Goal: Use online tool/utility: Utilize a website feature to perform a specific function

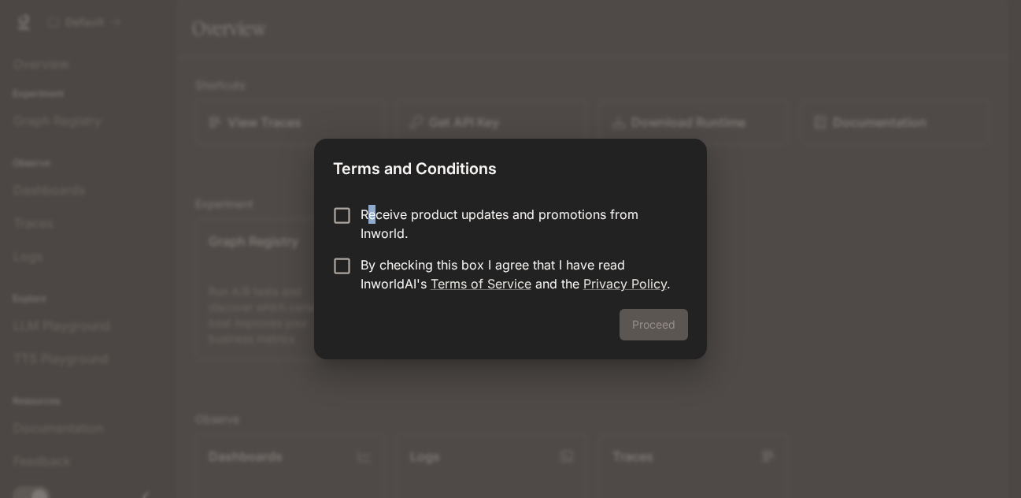
click at [368, 207] on p "Receive product updates and promotions from Inworld." at bounding box center [518, 224] width 315 height 38
click at [624, 322] on div "Proceed" at bounding box center [510, 334] width 392 height 50
click at [650, 326] on button "Proceed" at bounding box center [654, 324] width 68 height 31
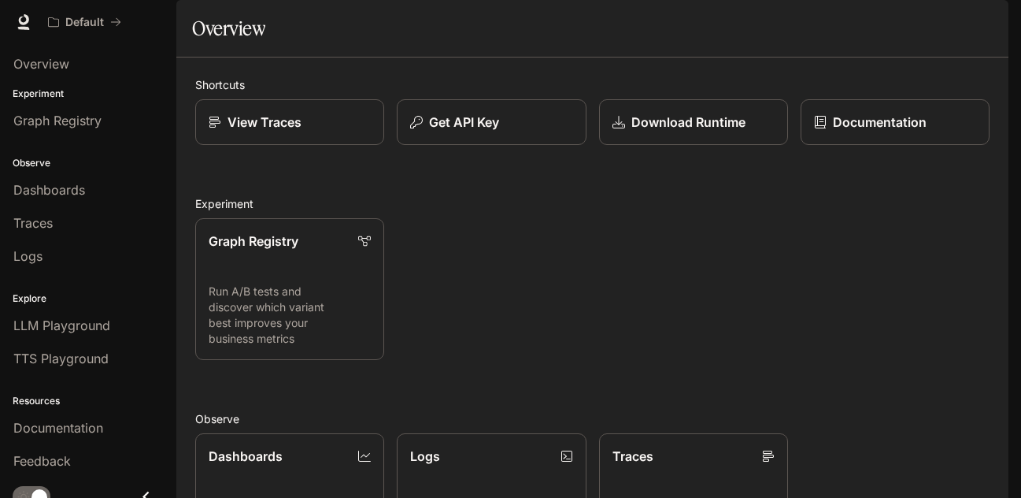
scroll to position [15, 0]
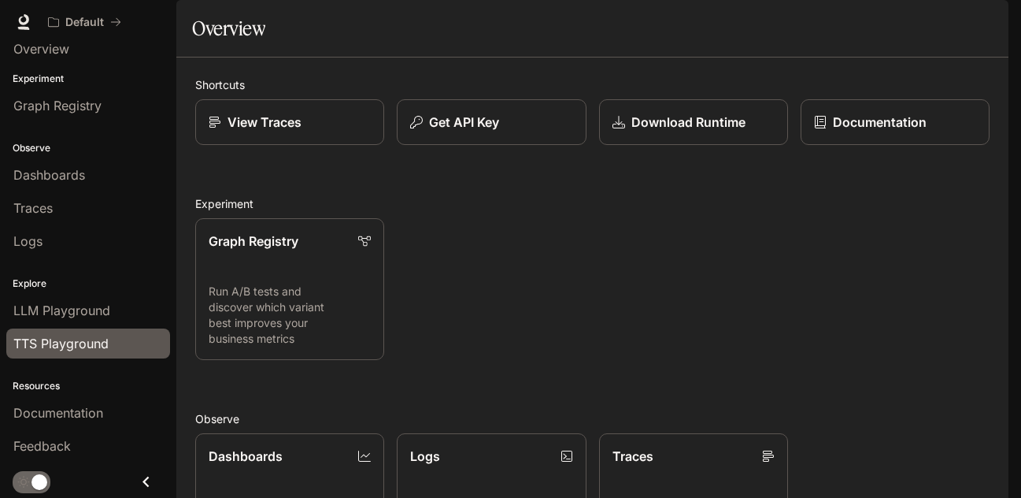
click at [85, 340] on span "TTS Playground" at bounding box center [60, 343] width 95 height 19
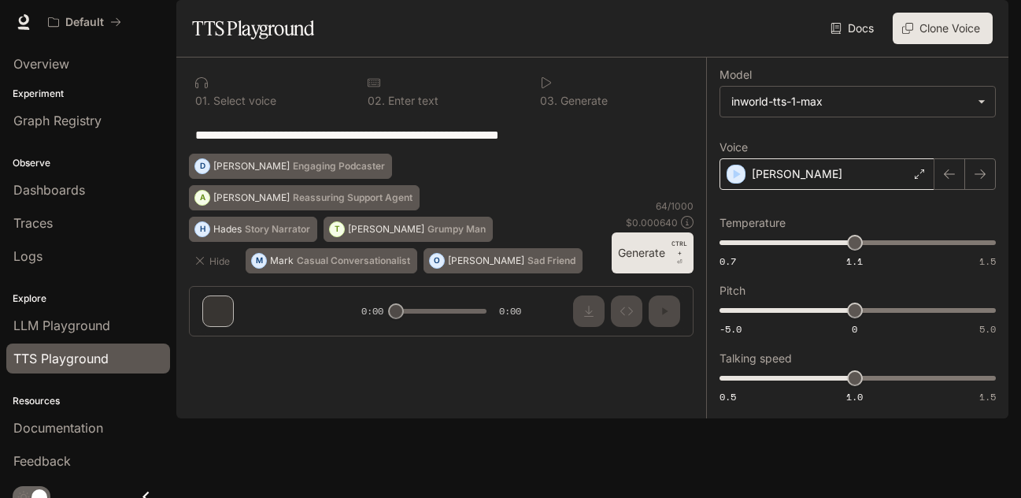
click at [801, 190] on div "[PERSON_NAME]" at bounding box center [827, 173] width 215 height 31
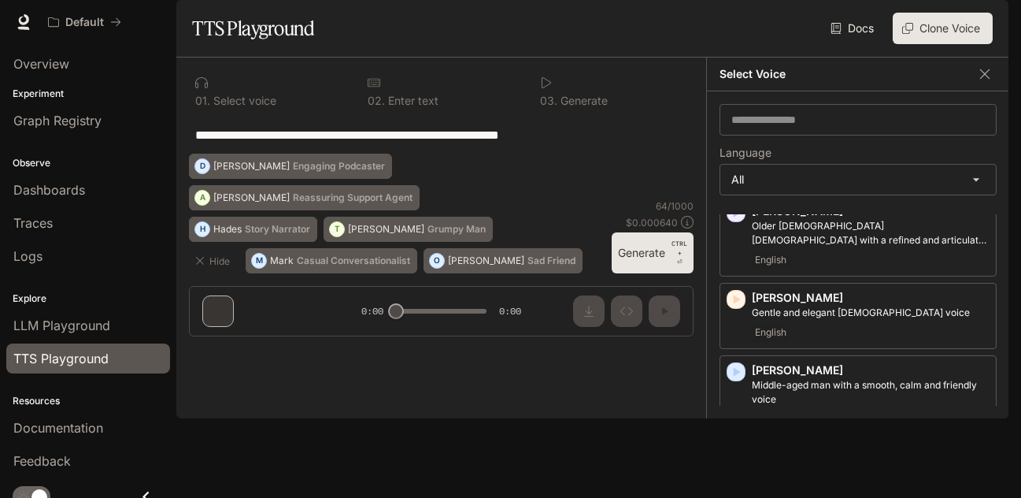
scroll to position [435, 0]
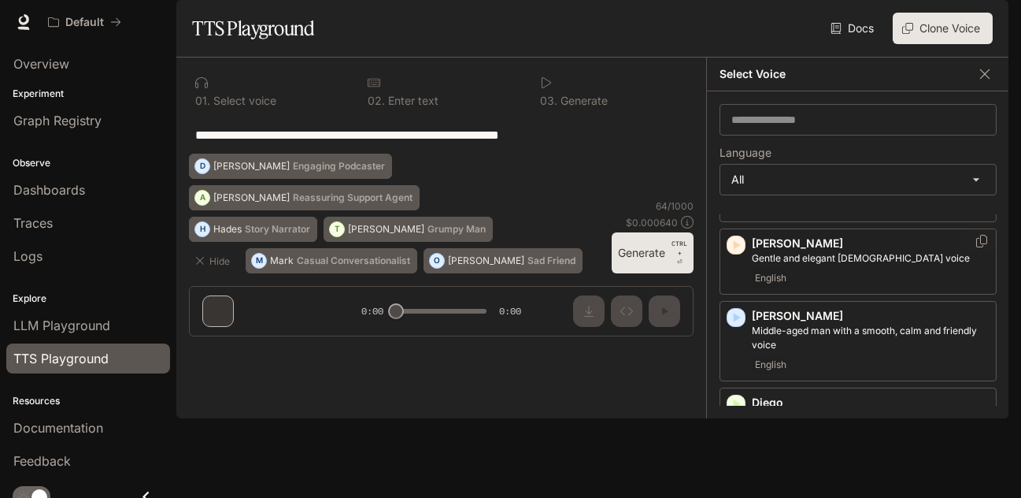
click at [739, 253] on icon "button" at bounding box center [736, 245] width 16 height 16
click at [740, 409] on icon "button" at bounding box center [737, 403] width 7 height 9
click at [739, 435] on div "Diego Spanish-speaking [DEMOGRAPHIC_DATA] voice with a soothing, gentle quality…" at bounding box center [858, 427] width 277 height 80
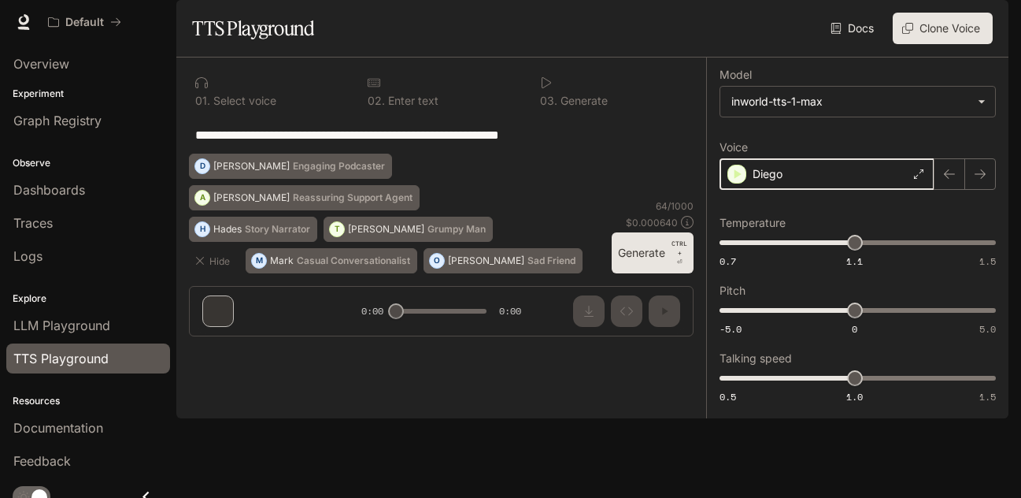
click at [735, 182] on icon "button" at bounding box center [737, 174] width 16 height 16
click at [866, 190] on div "Diego" at bounding box center [827, 173] width 215 height 31
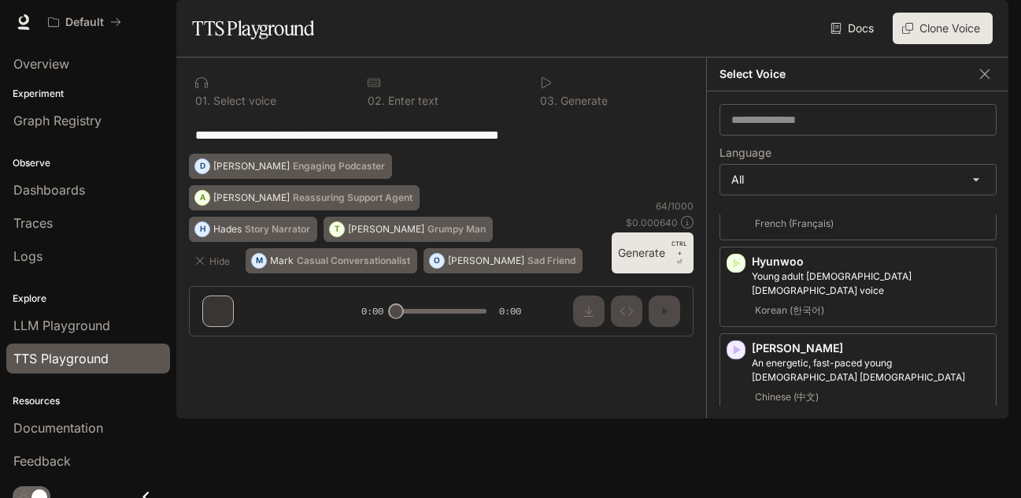
scroll to position [1394, 0]
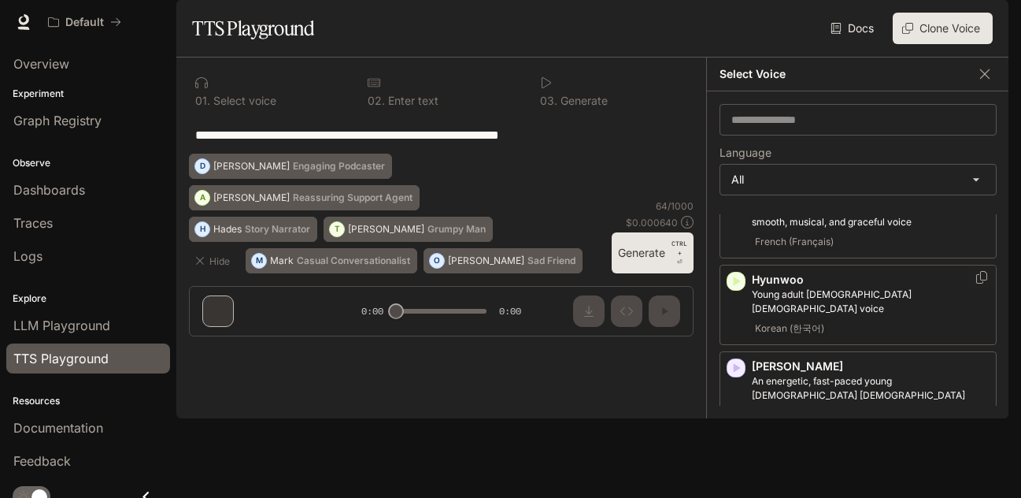
click at [731, 279] on icon "button" at bounding box center [736, 281] width 16 height 16
click at [739, 360] on icon "button" at bounding box center [736, 368] width 16 height 16
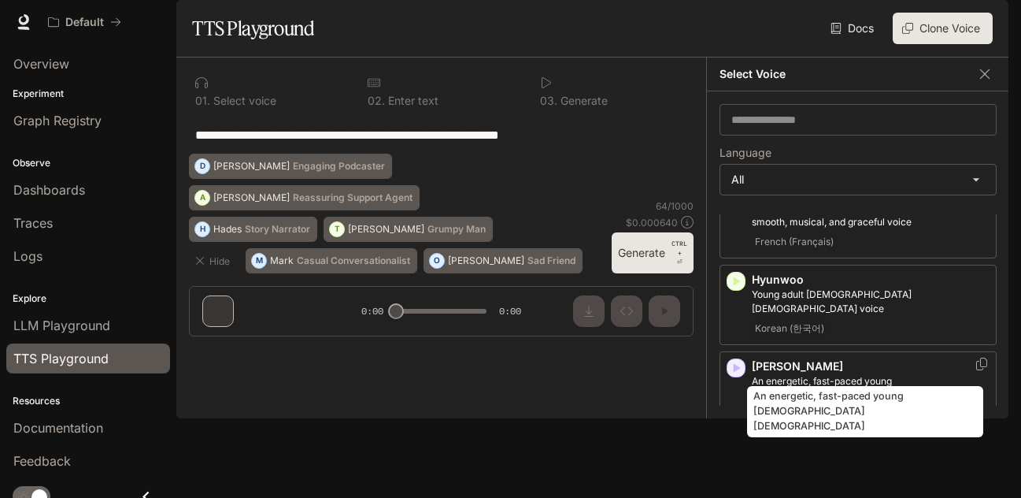
click at [887, 374] on p "An energetic, fast-paced young [DEMOGRAPHIC_DATA] [DEMOGRAPHIC_DATA]" at bounding box center [871, 388] width 238 height 28
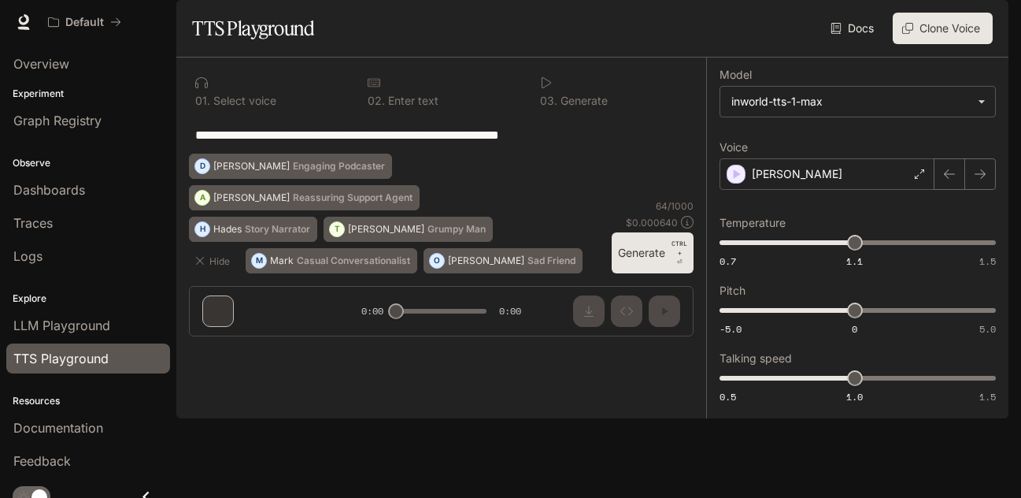
drag, startPoint x: 403, startPoint y: 171, endPoint x: 512, endPoint y: 176, distance: 108.8
click at [429, 144] on textarea "**********" at bounding box center [441, 135] width 492 height 18
drag, startPoint x: 620, startPoint y: 176, endPoint x: 128, endPoint y: 150, distance: 492.0
click at [176, 154] on main "**********" at bounding box center [592, 209] width 832 height 418
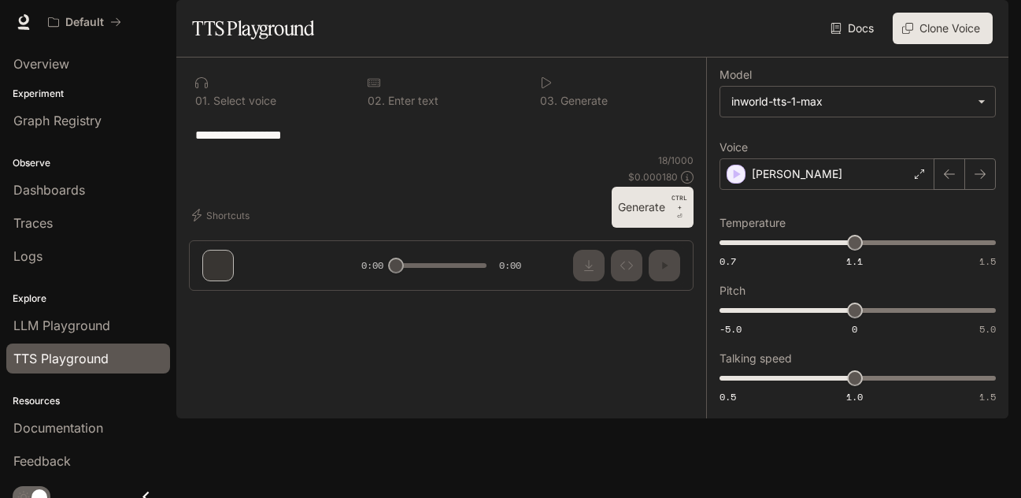
type textarea "**********"
click at [650, 228] on button "Generate CTRL + ⏎" at bounding box center [653, 207] width 82 height 41
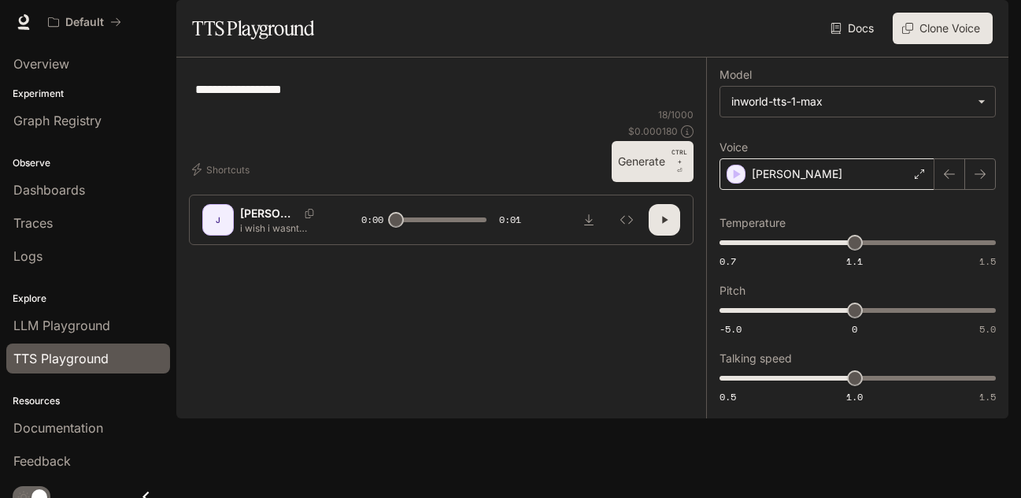
click at [781, 190] on div "[PERSON_NAME]" at bounding box center [827, 173] width 215 height 31
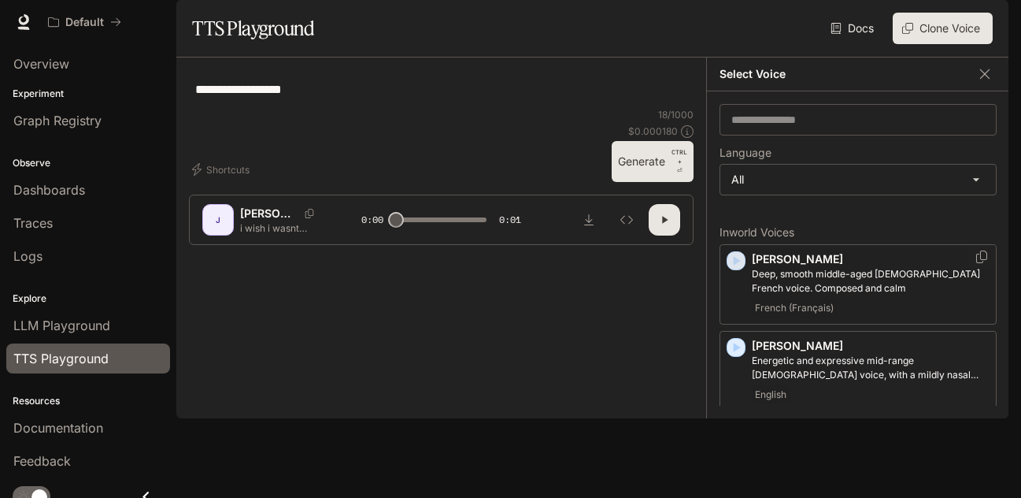
click at [737, 265] on icon "button" at bounding box center [737, 260] width 7 height 9
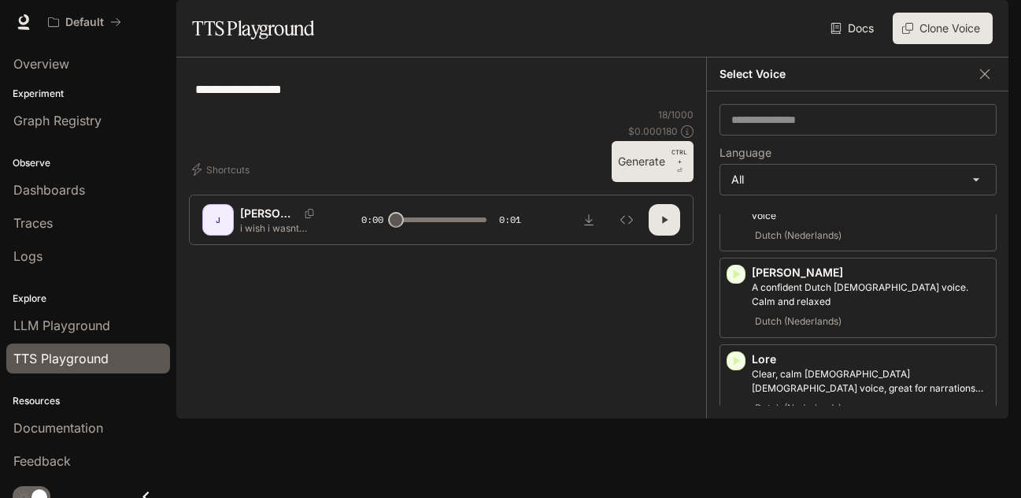
scroll to position [1975, 0]
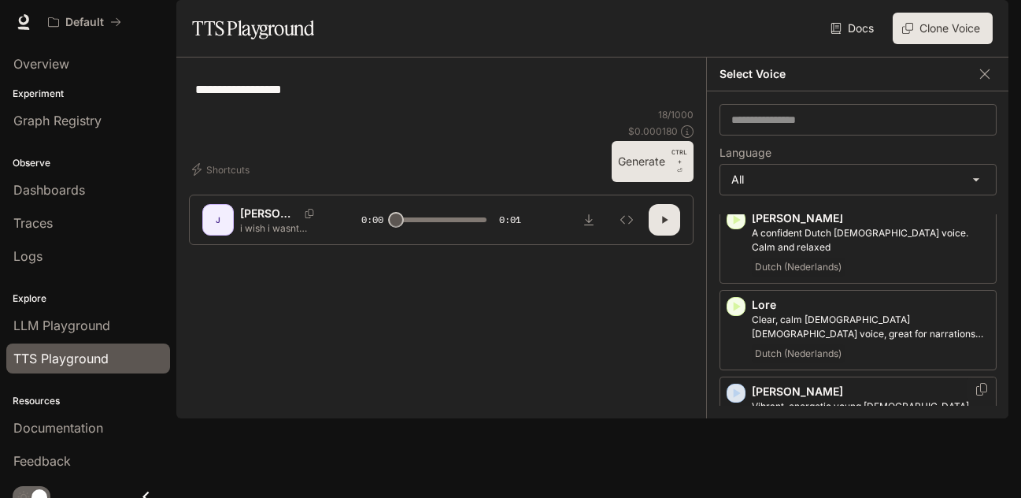
click at [736, 385] on icon "button" at bounding box center [736, 393] width 16 height 16
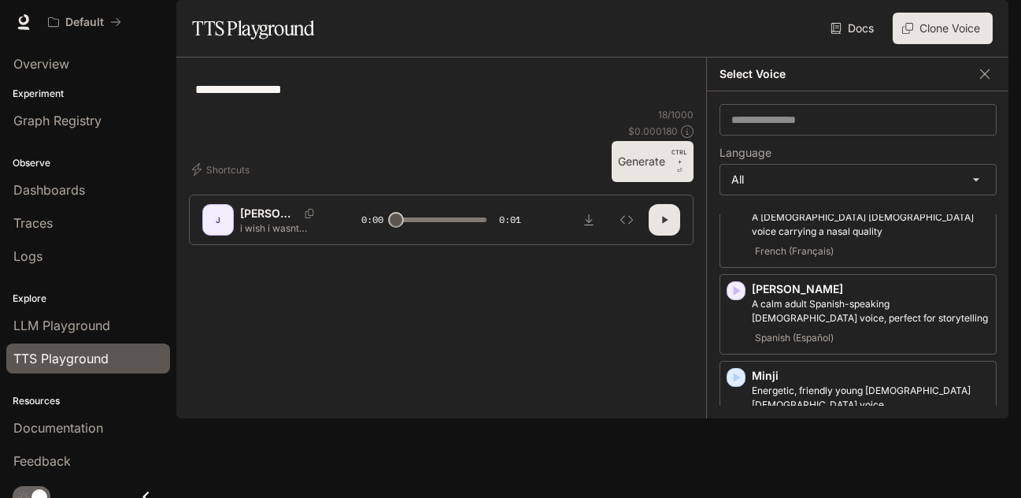
scroll to position [2427, 0]
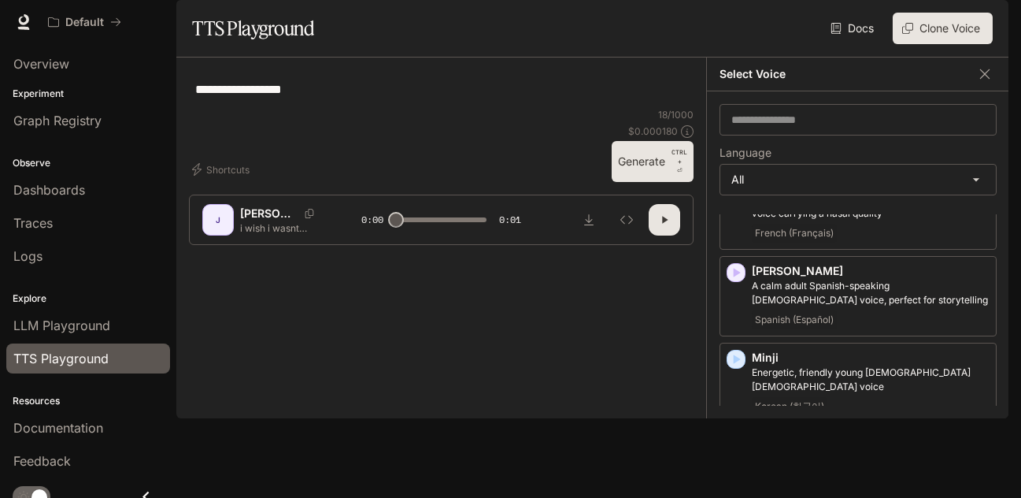
click at [738, 438] on icon "button" at bounding box center [736, 446] width 16 height 16
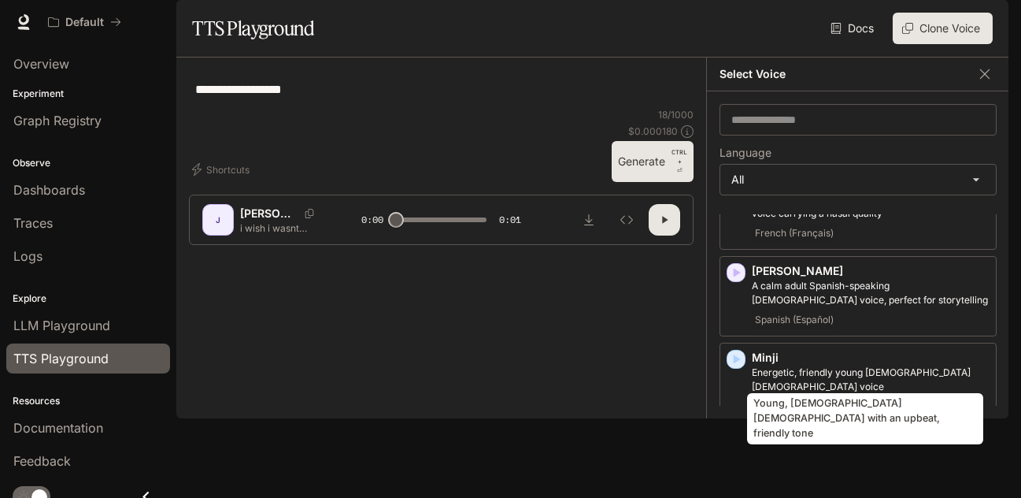
click at [865, 452] on p "Young, [DEMOGRAPHIC_DATA] [DEMOGRAPHIC_DATA] with an upbeat, friendly tone" at bounding box center [871, 466] width 238 height 28
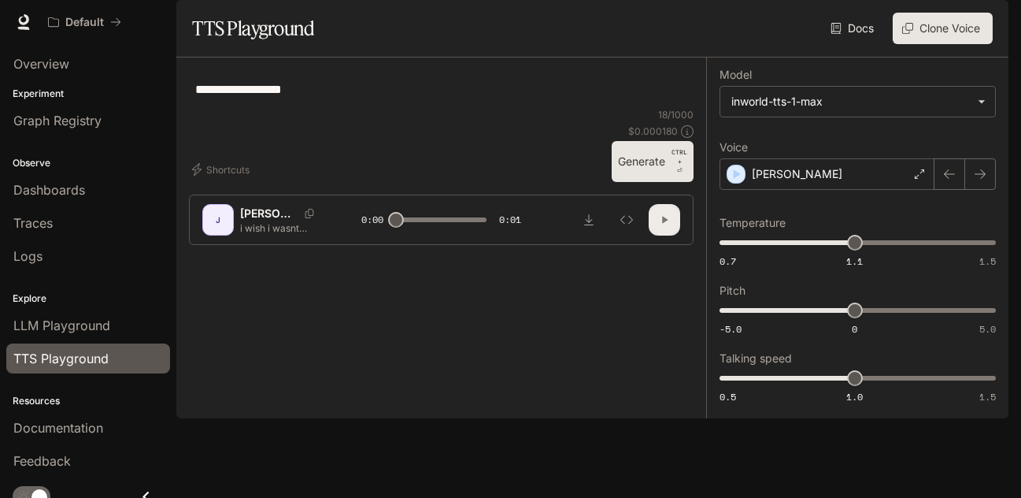
click at [658, 226] on icon "button" at bounding box center [664, 219] width 13 height 13
click at [661, 182] on button "Generate CTRL + ⏎" at bounding box center [653, 161] width 82 height 41
type input "*"
drag, startPoint x: 376, startPoint y: 101, endPoint x: 370, endPoint y: 119, distance: 18.9
click at [373, 113] on div "**********" at bounding box center [441, 157] width 530 height 200
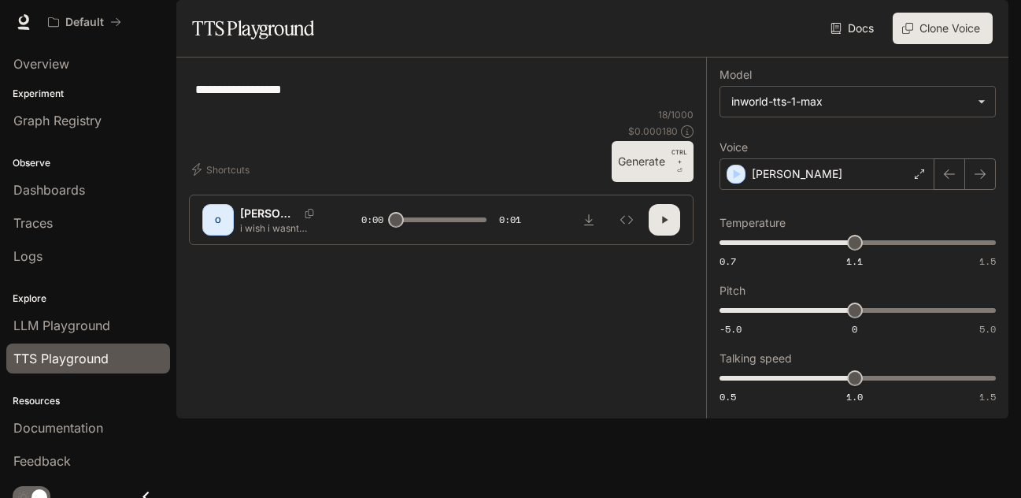
click at [331, 98] on textarea "**********" at bounding box center [441, 89] width 492 height 18
click at [865, 151] on body "**********" at bounding box center [510, 249] width 1021 height 498
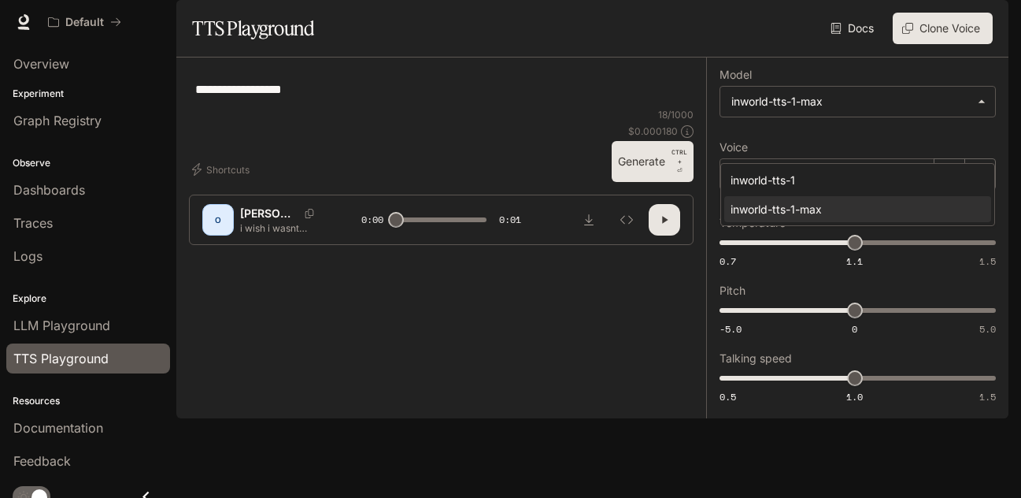
click at [861, 153] on div at bounding box center [510, 249] width 1021 height 498
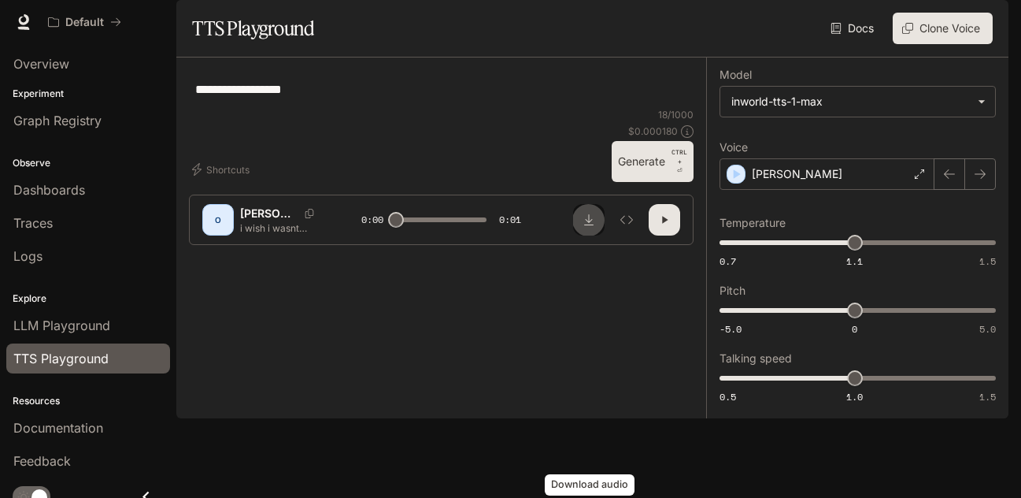
click at [586, 226] on icon "Download audio" at bounding box center [589, 219] width 13 height 13
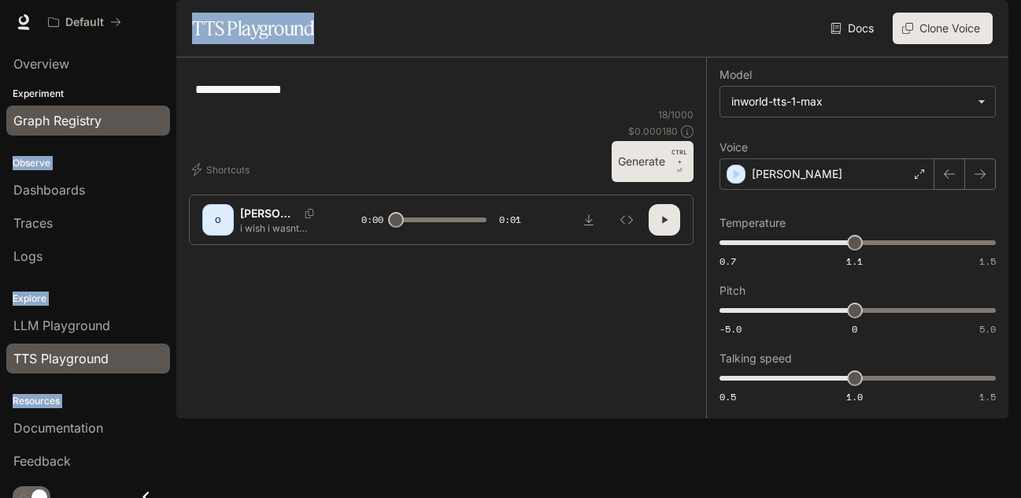
drag, startPoint x: 387, startPoint y: 122, endPoint x: 154, endPoint y: 112, distance: 232.5
click at [176, 112] on main "**********" at bounding box center [592, 209] width 832 height 418
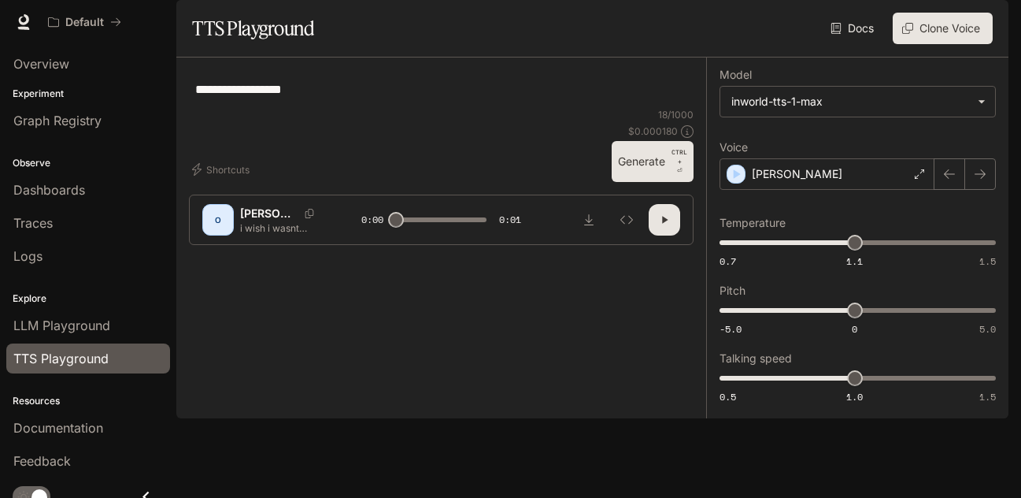
click at [333, 108] on div "**********" at bounding box center [441, 89] width 492 height 38
type textarea "*"
type textarea "**********"
click at [840, 190] on div "[PERSON_NAME]" at bounding box center [827, 173] width 215 height 31
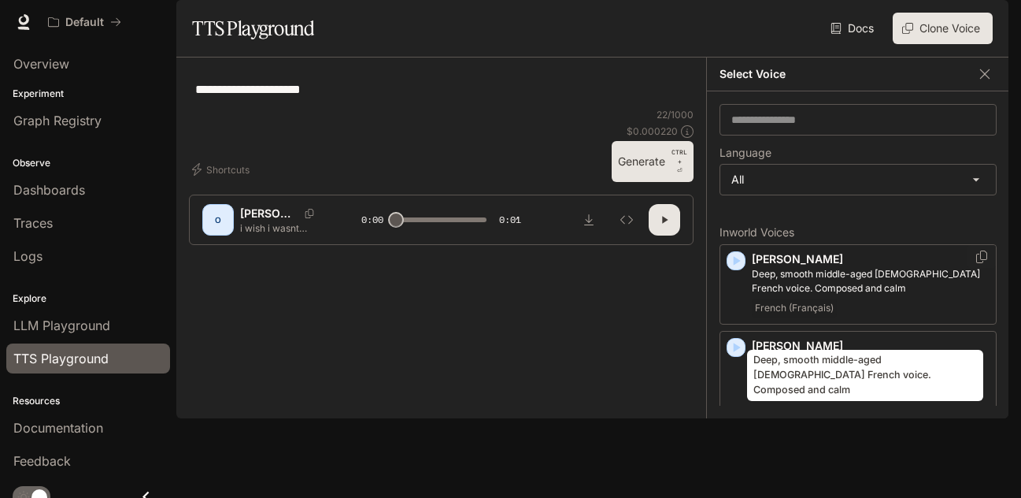
click at [767, 295] on p "Deep, smooth middle-aged [DEMOGRAPHIC_DATA] French voice. Composed and calm" at bounding box center [871, 281] width 238 height 28
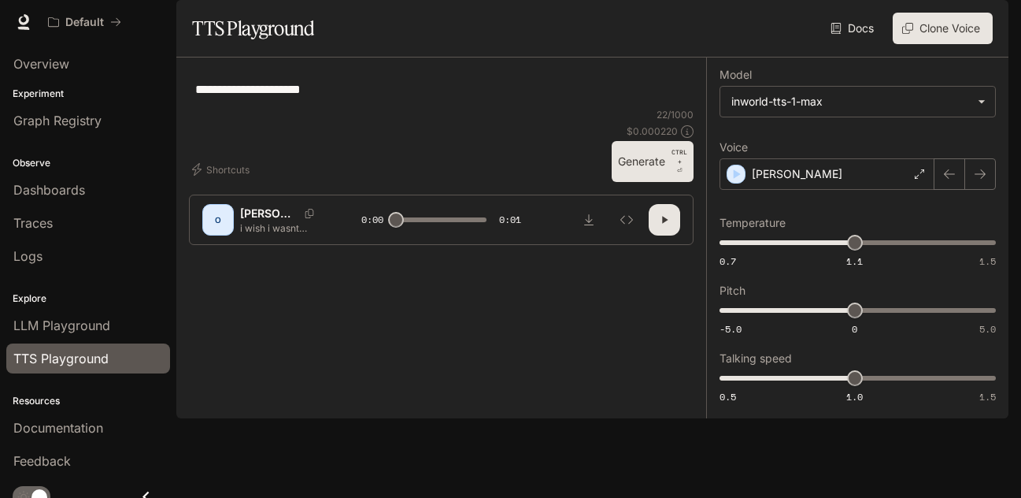
click at [665, 224] on icon "button" at bounding box center [665, 220] width 6 height 7
click at [653, 182] on button "Generate CTRL + ⏎" at bounding box center [653, 161] width 82 height 41
click at [652, 182] on button "Generate CTRL + ⏎" at bounding box center [653, 161] width 82 height 41
click at [686, 252] on div at bounding box center [441, 204] width 530 height 94
click at [664, 226] on icon "button" at bounding box center [664, 219] width 13 height 13
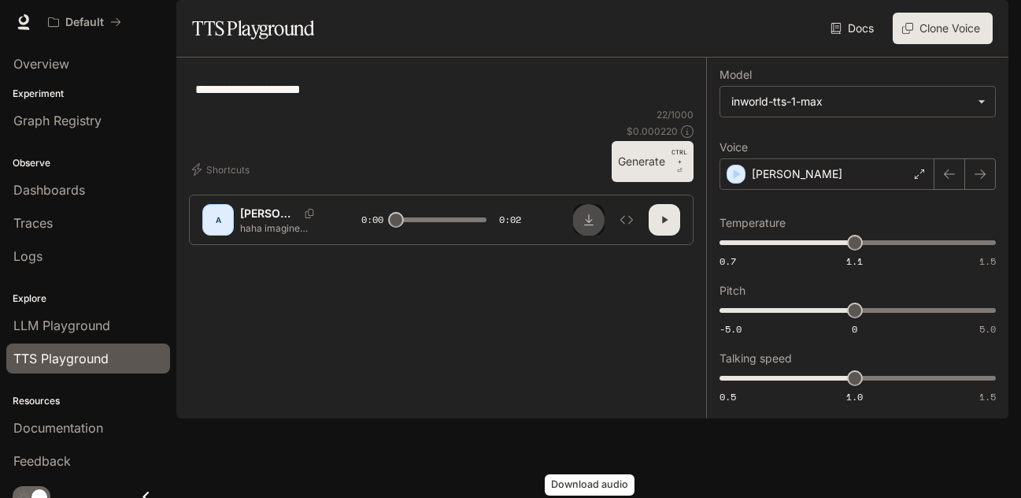
click at [592, 226] on icon "Download audio" at bounding box center [589, 219] width 13 height 13
click at [705, 176] on div "**********" at bounding box center [441, 157] width 530 height 200
click at [666, 245] on div "A [PERSON_NAME] imagine being [DEMOGRAPHIC_DATA] 0:00 0:02" at bounding box center [441, 219] width 505 height 50
click at [664, 226] on icon "button" at bounding box center [664, 219] width 13 height 13
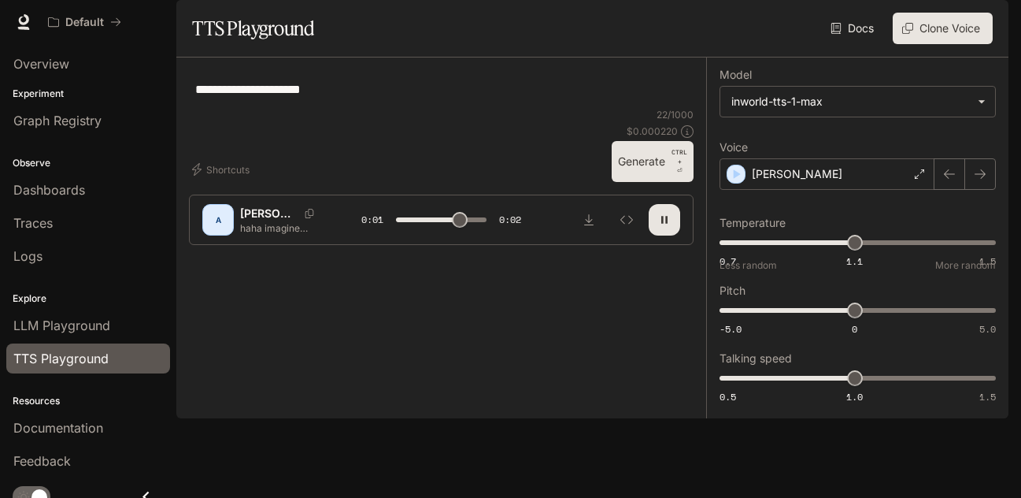
click at [827, 158] on label "Voice" at bounding box center [858, 151] width 276 height 16
drag, startPoint x: 827, startPoint y: 193, endPoint x: 821, endPoint y: 206, distance: 14.8
click at [826, 158] on label "Voice" at bounding box center [858, 151] width 276 height 16
click at [803, 190] on div "[PERSON_NAME]" at bounding box center [827, 173] width 215 height 31
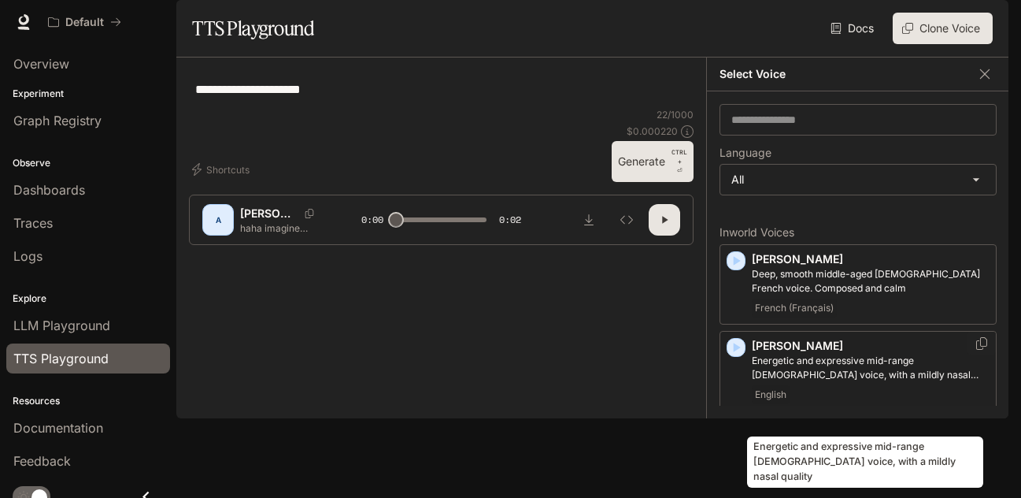
click at [796, 382] on p "Energetic and expressive mid-range [DEMOGRAPHIC_DATA] voice, with a mildly nasa…" at bounding box center [871, 368] width 238 height 28
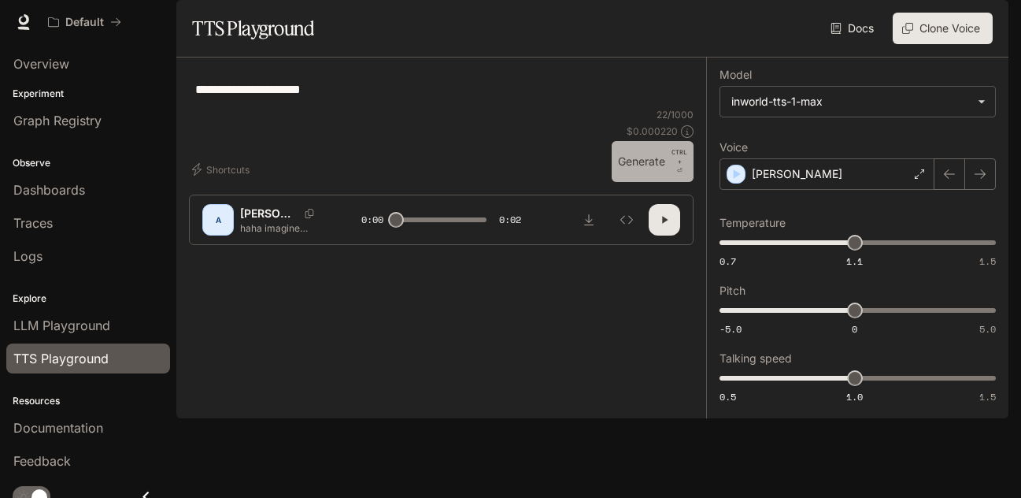
click at [655, 182] on button "Generate CTRL + ⏎" at bounding box center [653, 161] width 82 height 41
click at [790, 190] on div "[PERSON_NAME]" at bounding box center [827, 173] width 215 height 31
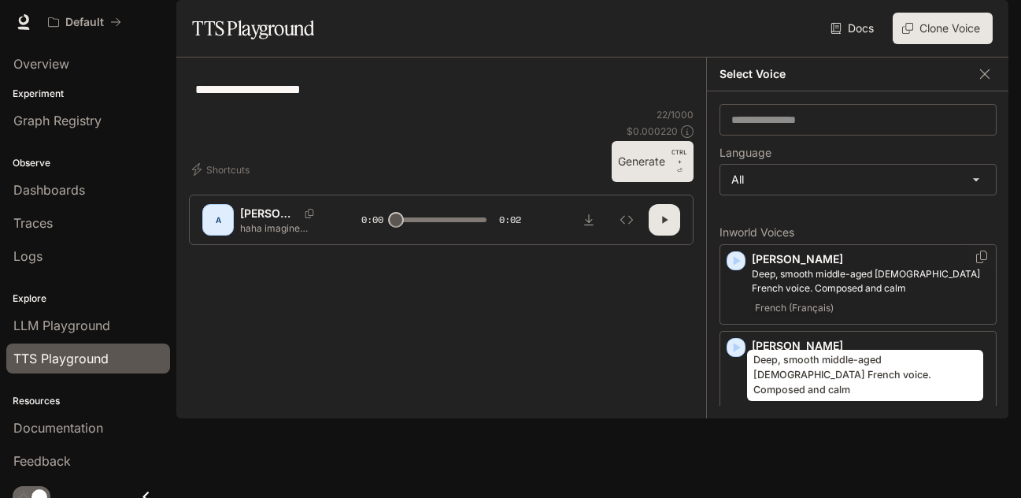
click at [801, 295] on p "Deep, smooth middle-aged [DEMOGRAPHIC_DATA] French voice. Composed and calm" at bounding box center [871, 281] width 238 height 28
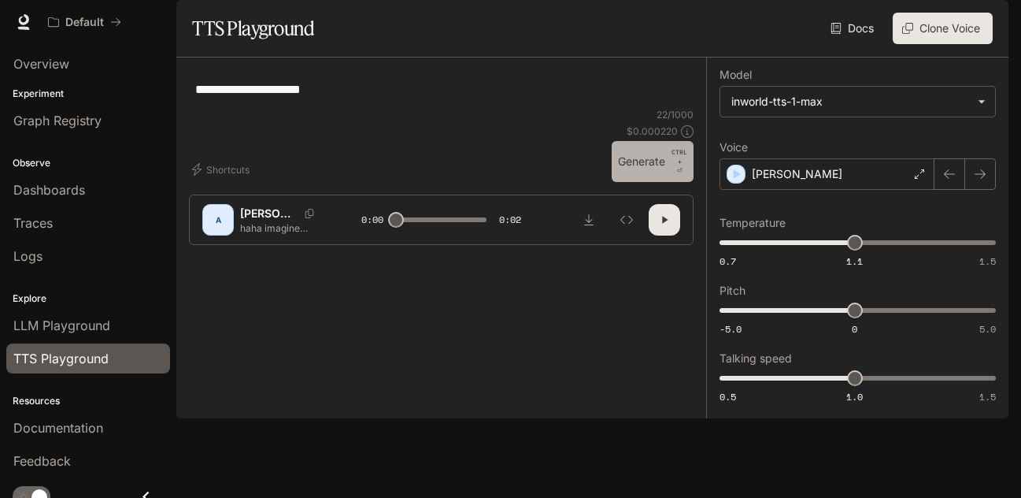
click at [679, 176] on p "CTRL + ⏎" at bounding box center [680, 161] width 16 height 28
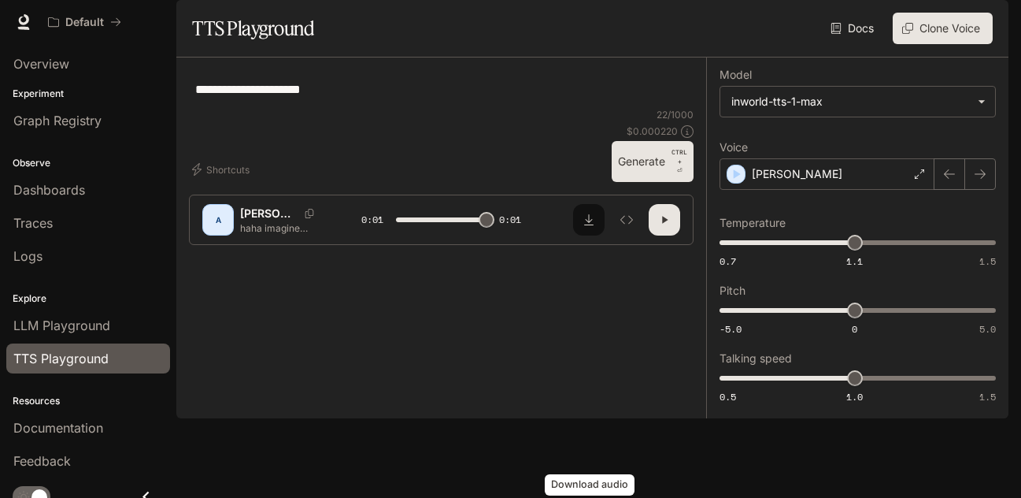
type input "*"
click at [581, 235] on button "Download audio" at bounding box center [588, 219] width 31 height 31
click at [688, 252] on div at bounding box center [441, 204] width 530 height 94
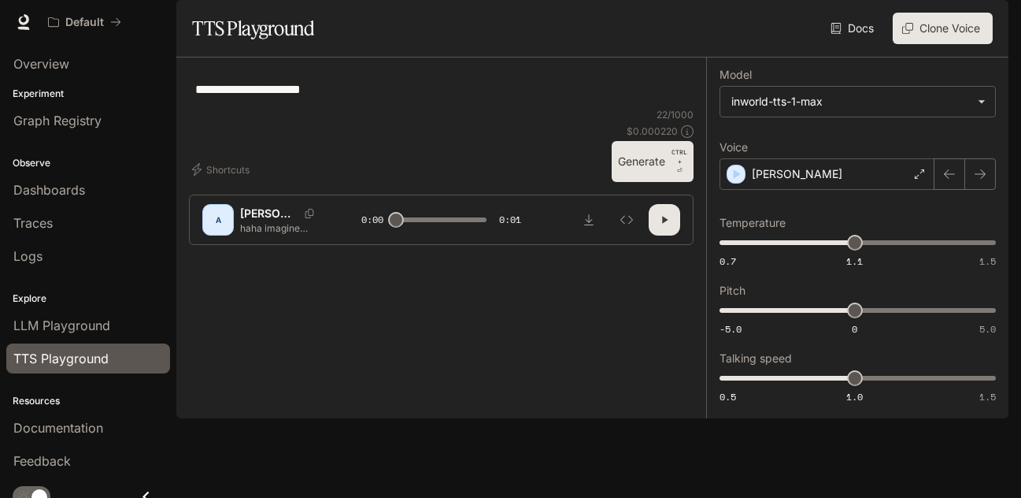
click at [747, 44] on div "Docs Voices Clone Voice" at bounding box center [656, 28] width 672 height 31
